Goal: Check status: Check status

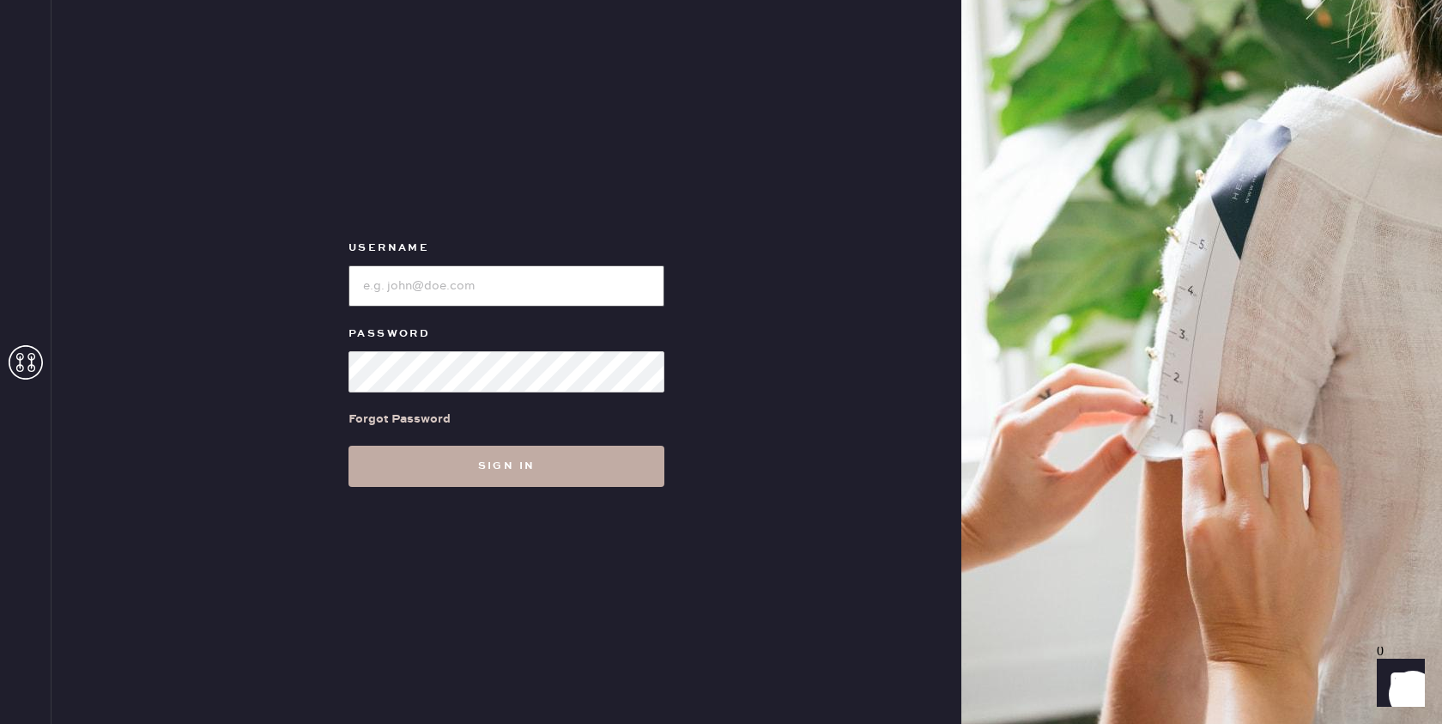
type input "[EMAIL_ADDRESS][DOMAIN_NAME]"
click at [532, 465] on button "Sign in" at bounding box center [507, 466] width 316 height 41
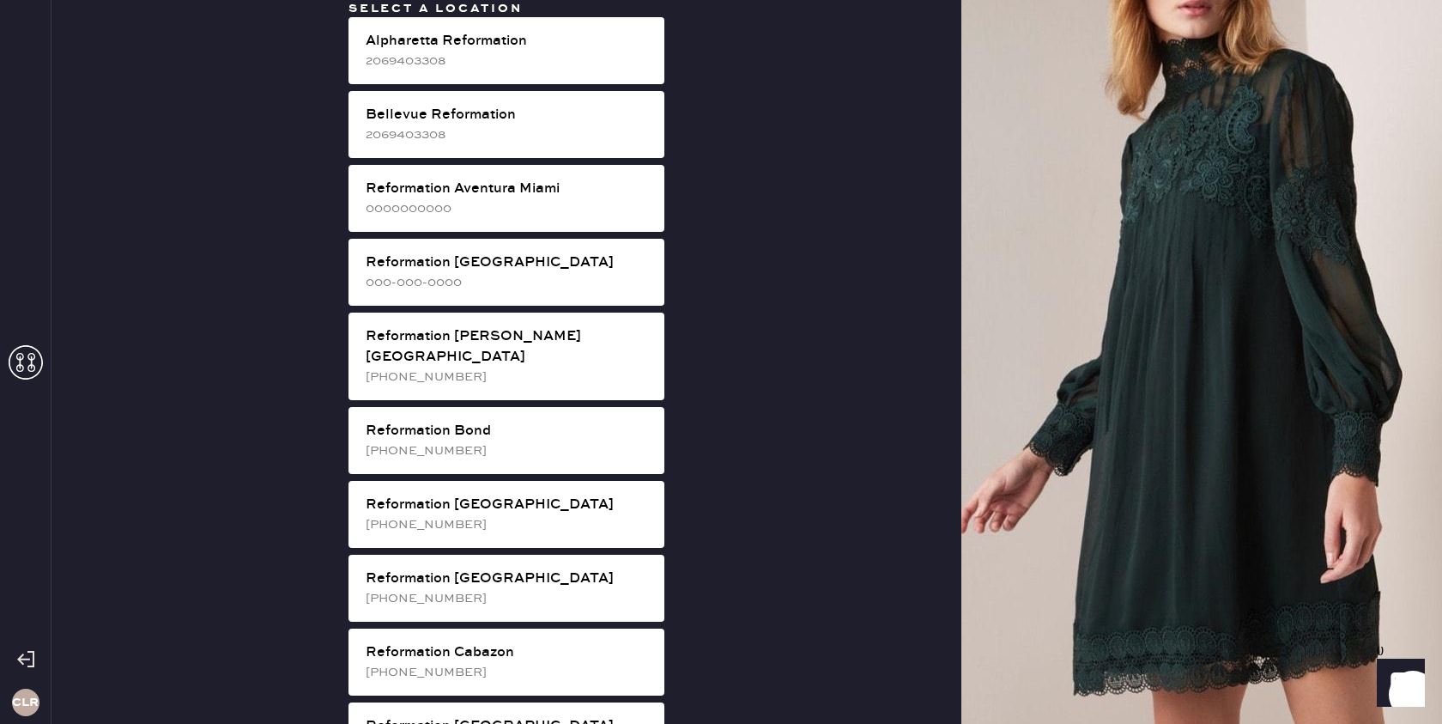
scroll to position [2632, 0]
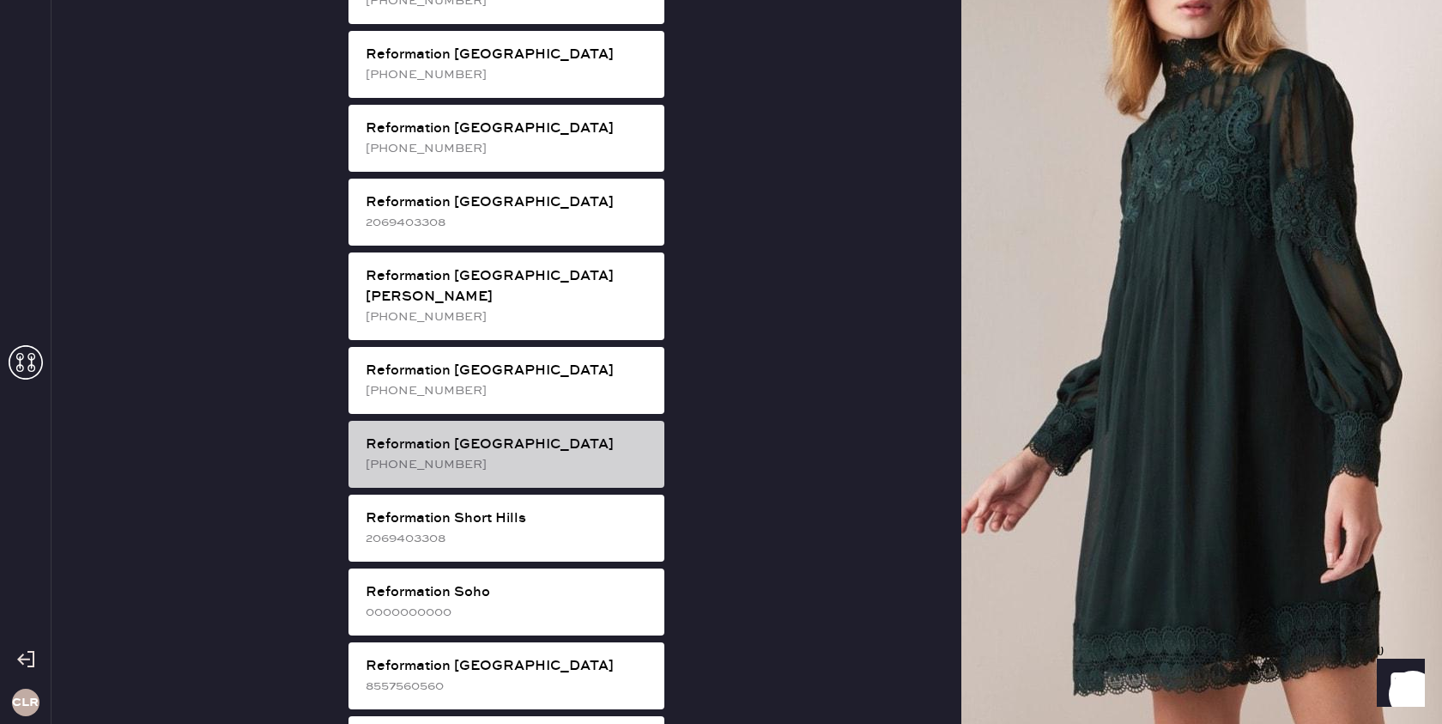
click at [521, 455] on div "[PHONE_NUMBER]" at bounding box center [508, 464] width 285 height 19
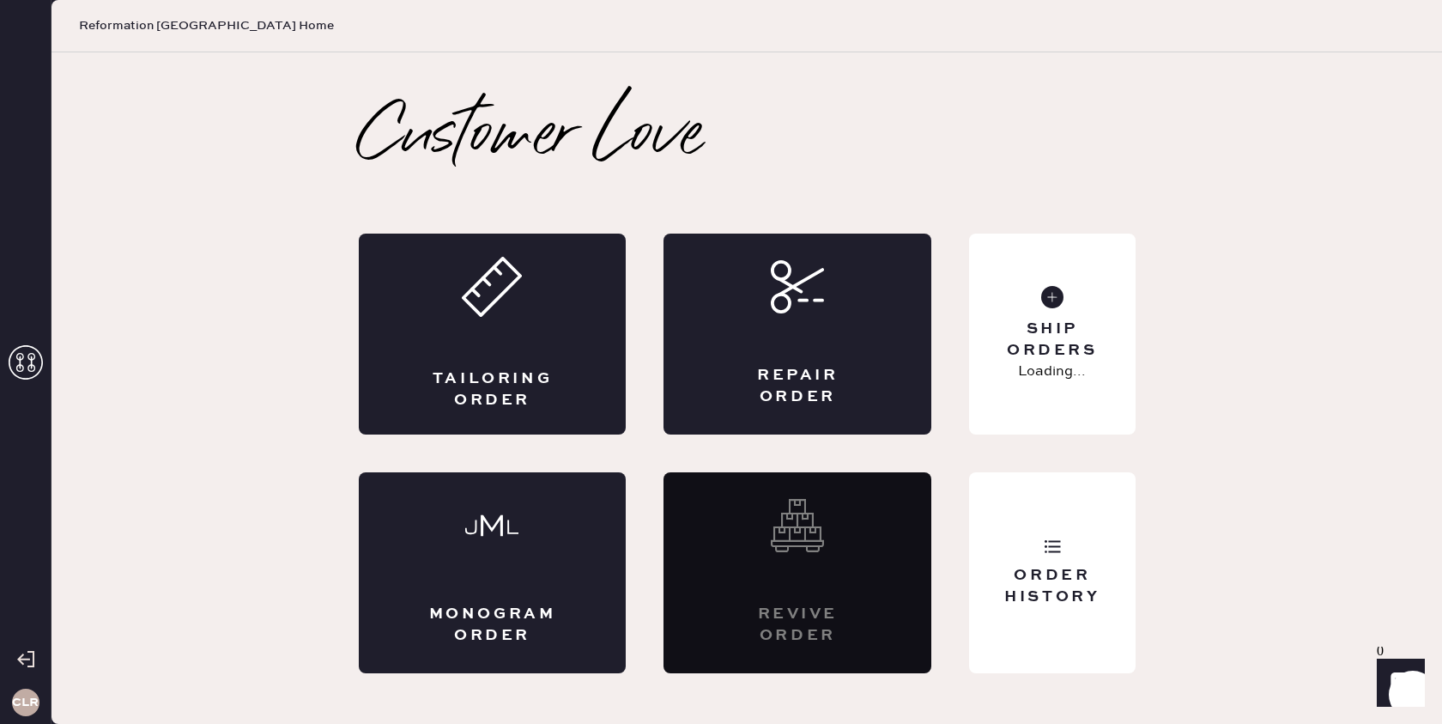
scroll to position [0, 0]
click at [1048, 585] on div "Order History" at bounding box center [1052, 586] width 138 height 43
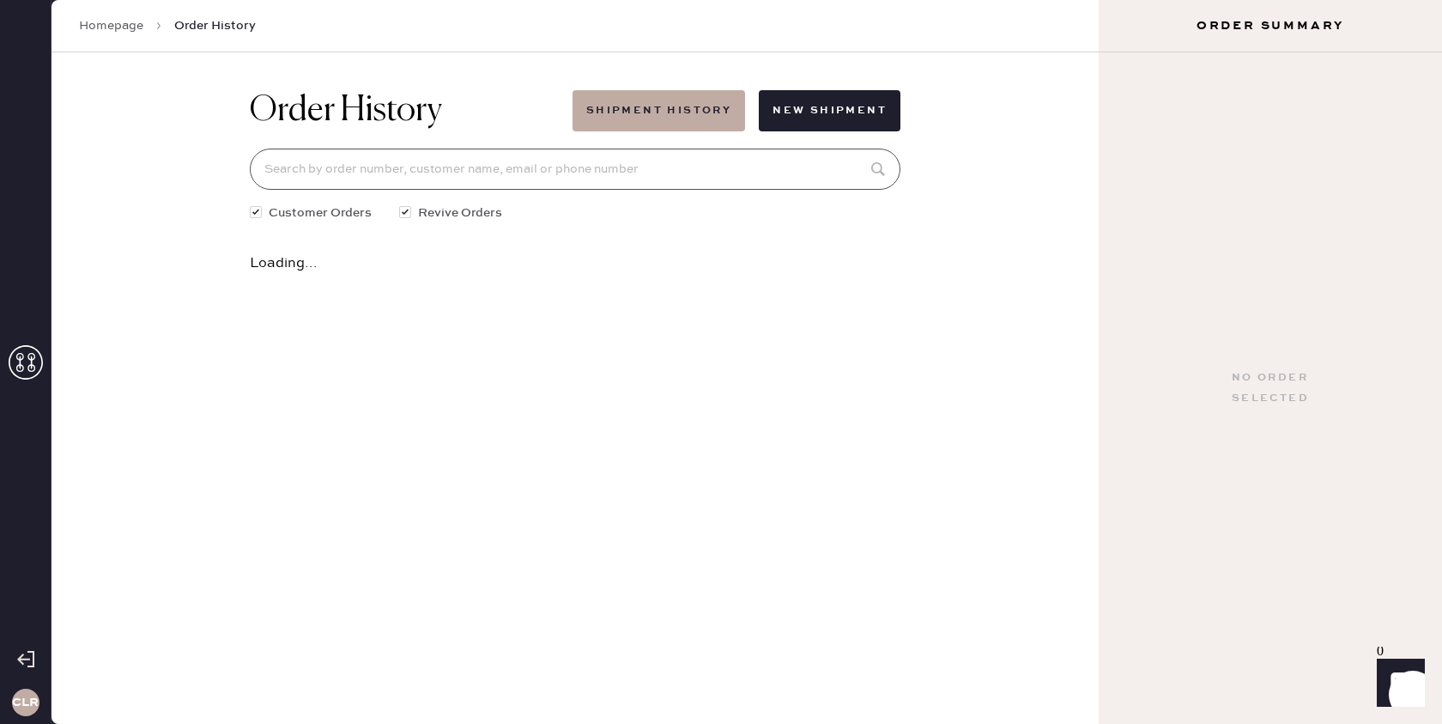
click at [671, 170] on input at bounding box center [575, 169] width 651 height 41
paste input "[EMAIL_ADDRESS][DOMAIN_NAME]"
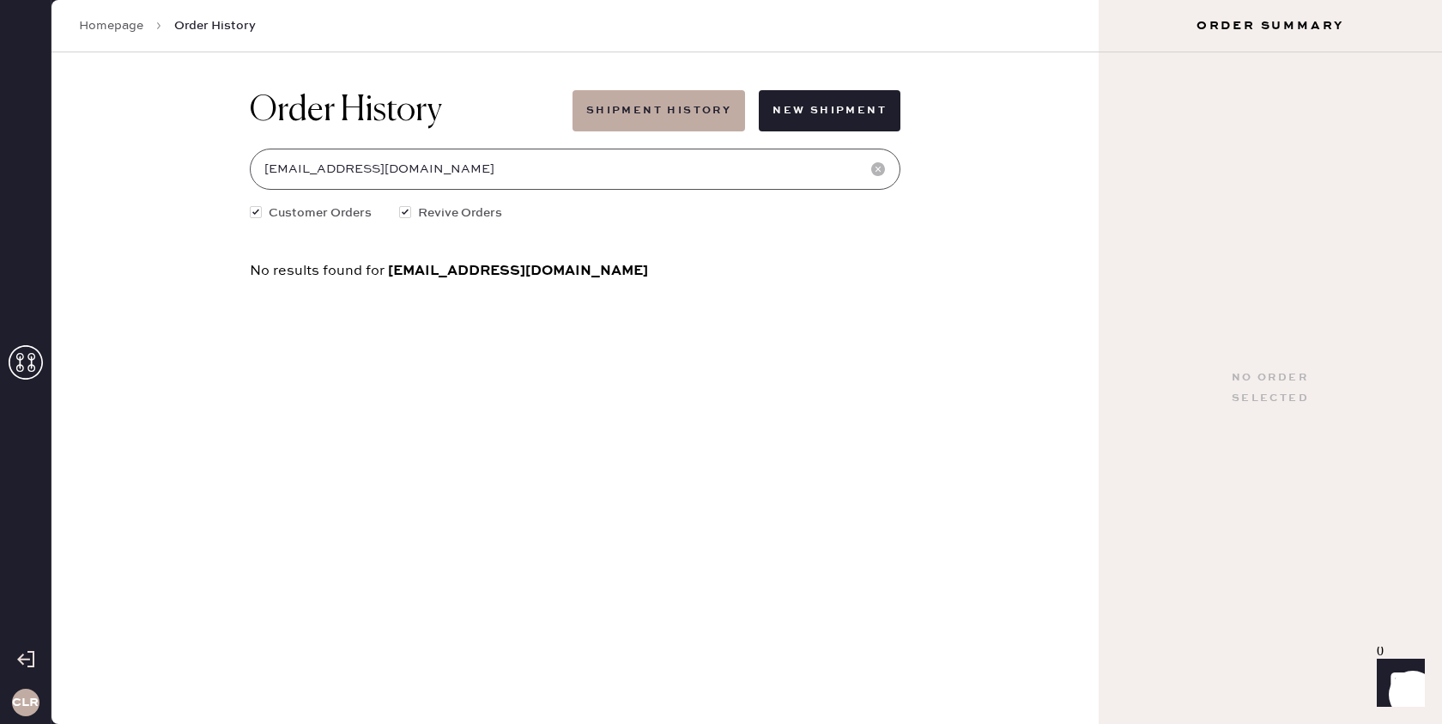
type input "[EMAIL_ADDRESS][DOMAIN_NAME]"
